Goal: Transaction & Acquisition: Download file/media

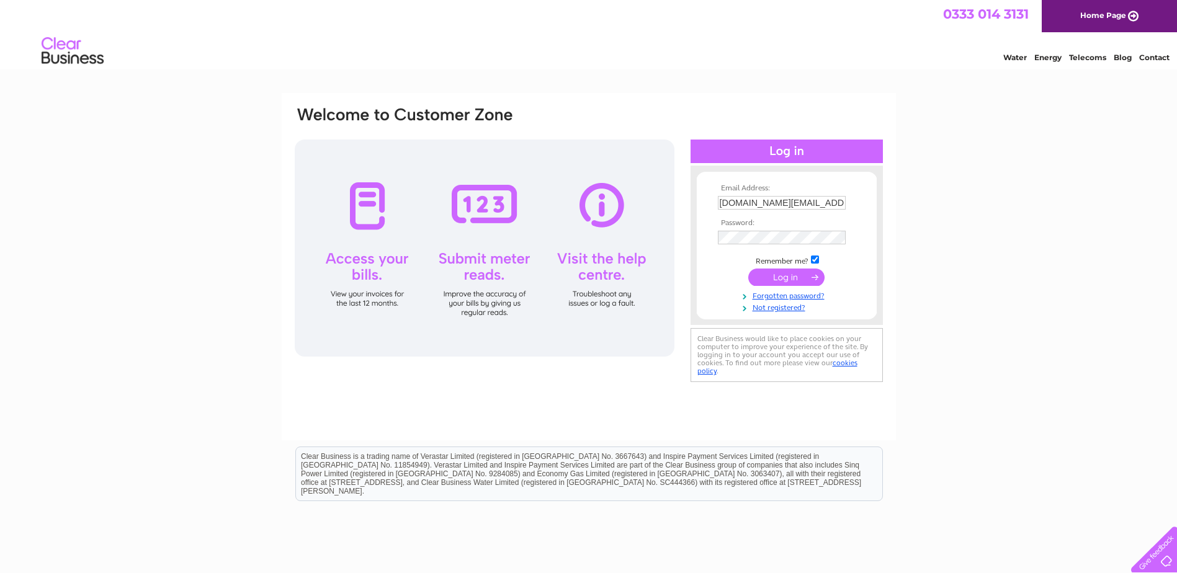
click at [772, 277] on input "submit" at bounding box center [786, 277] width 76 height 17
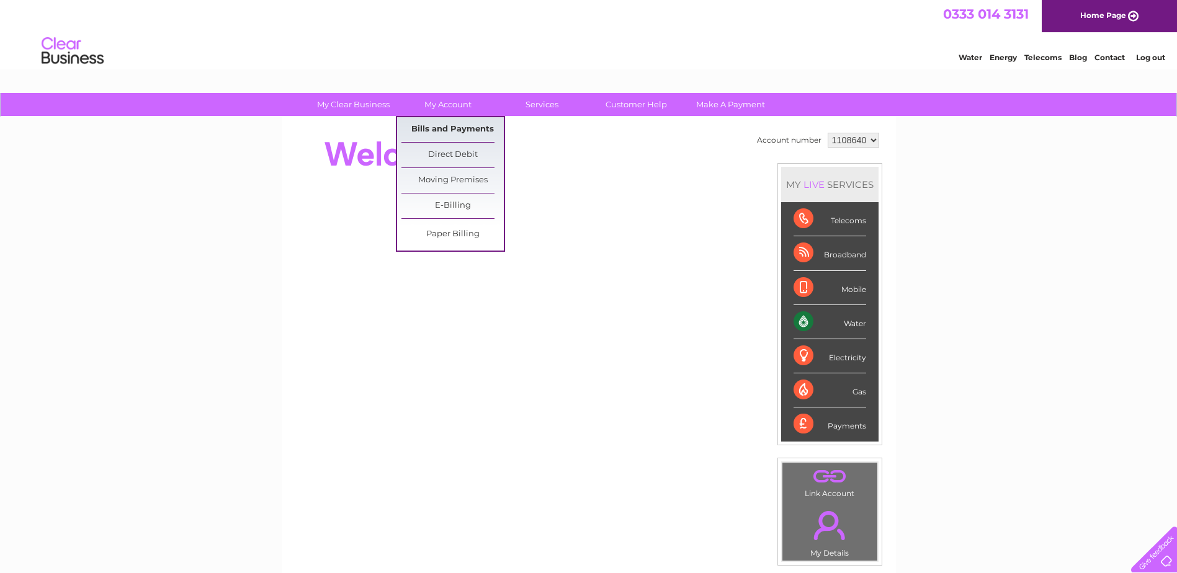
click at [458, 124] on link "Bills and Payments" at bounding box center [452, 129] width 102 height 25
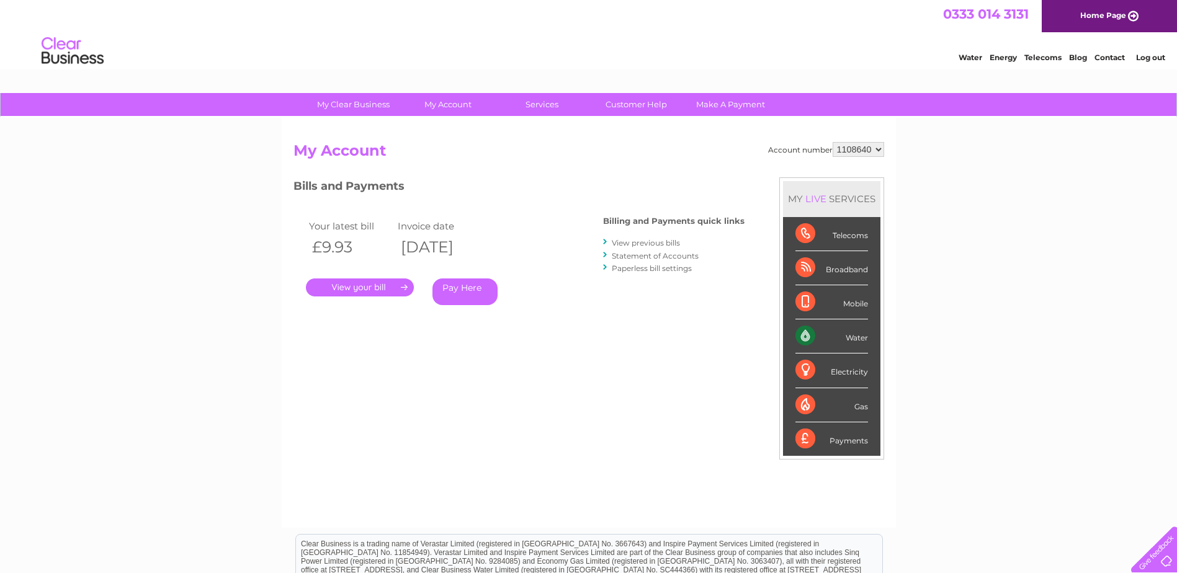
click at [634, 244] on link "View previous bills" at bounding box center [646, 242] width 68 height 9
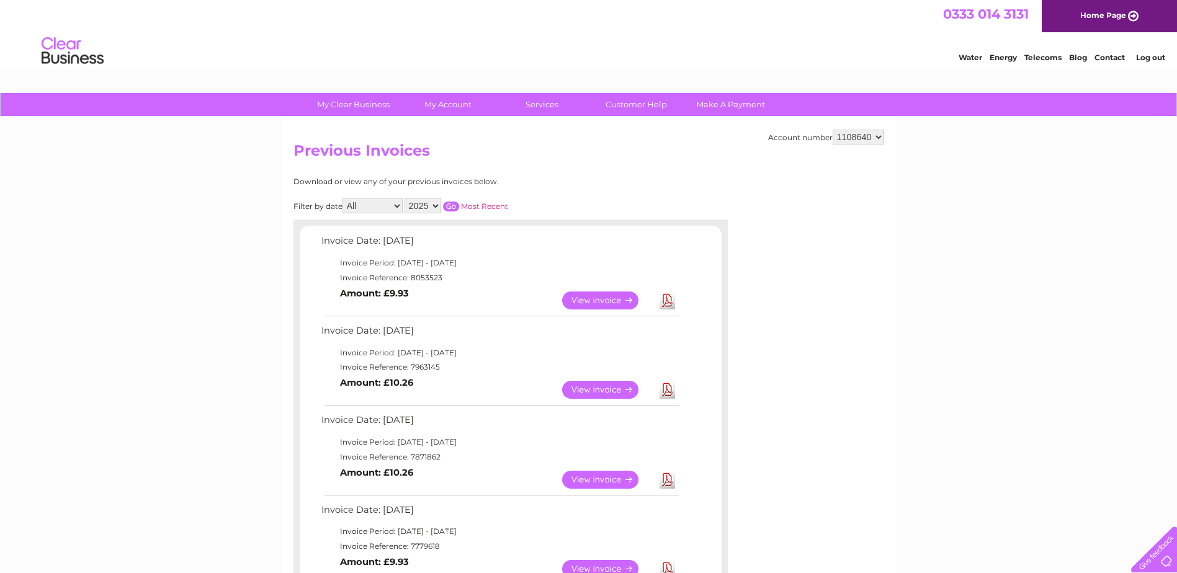
click at [669, 297] on link "Download" at bounding box center [667, 300] width 16 height 18
